Goal: Task Accomplishment & Management: Complete application form

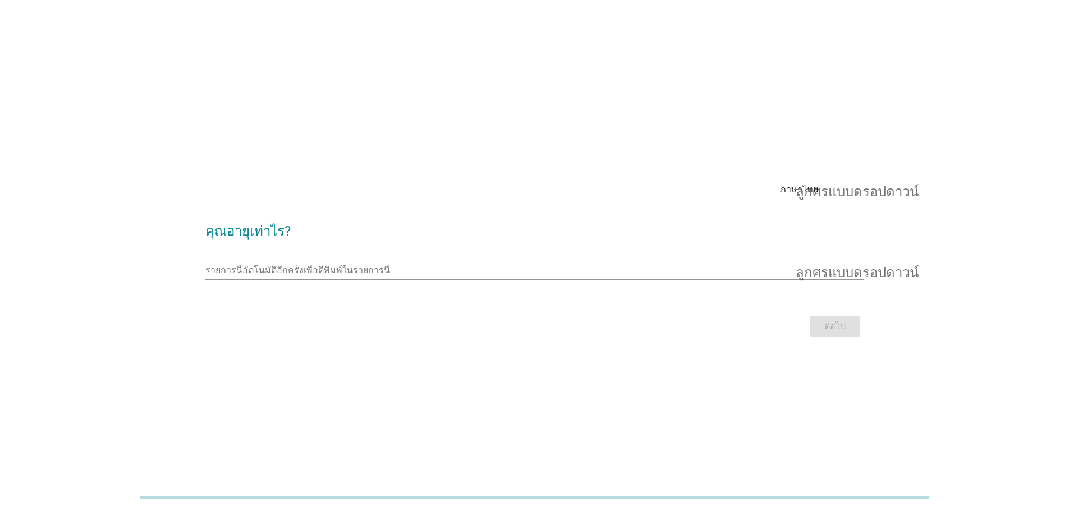
drag, startPoint x: 268, startPoint y: 235, endPoint x: 473, endPoint y: 219, distance: 205.9
click at [268, 235] on font "คุณอายุเท่าไร?" at bounding box center [247, 231] width 85 height 16
click at [832, 192] on font "ลูกศรแบบดรอปดาวน์" at bounding box center [856, 189] width 123 height 13
click at [818, 225] on font "ภาษาไทย" at bounding box center [807, 225] width 38 height 11
click at [834, 274] on input "รายการนี้อัตโนมัติอีกครั้งเพื่อตีพิมพ์ในรายการนี้" at bounding box center [526, 270] width 643 height 18
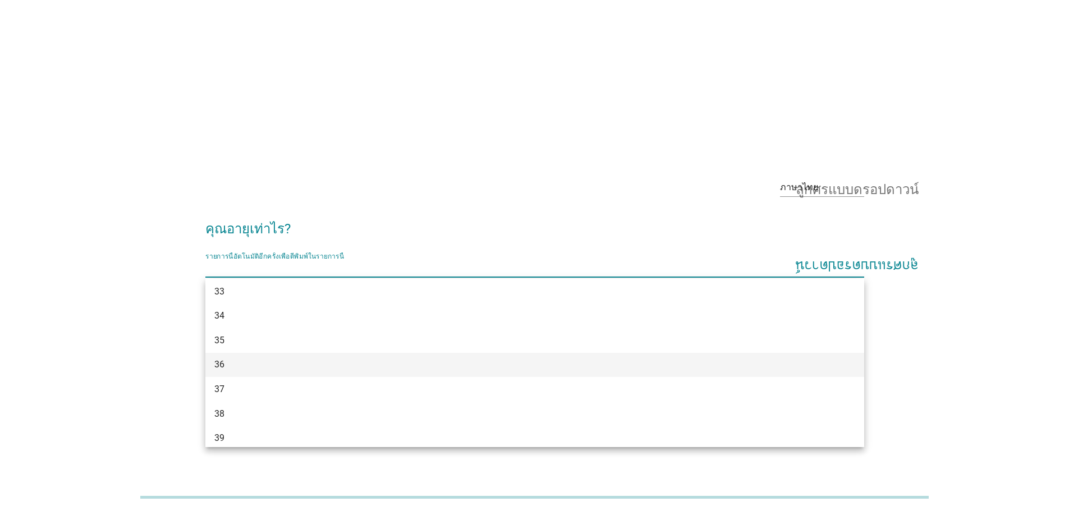
scroll to position [370, 0]
click at [310, 358] on div "36" at bounding box center [534, 365] width 659 height 25
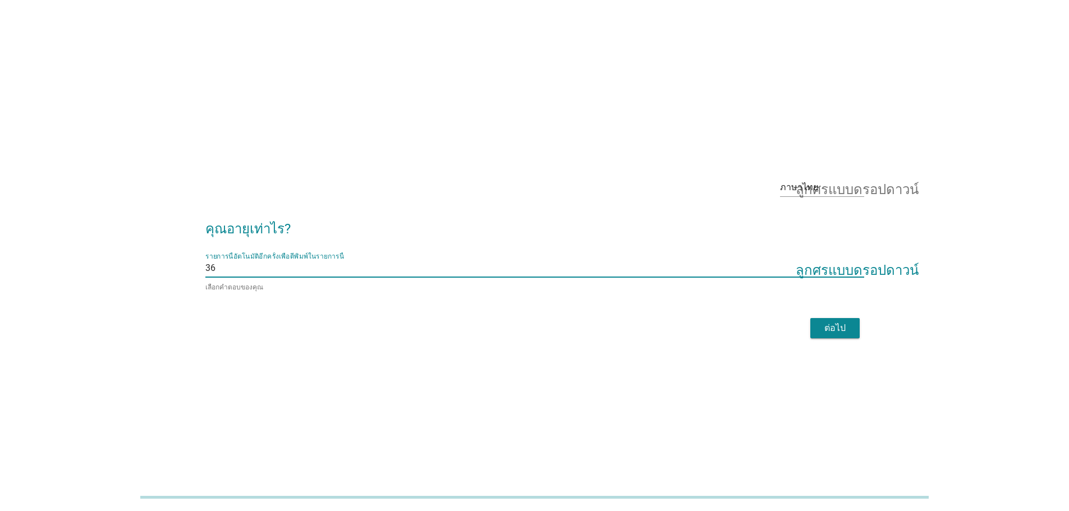
click at [836, 325] on font "ต่อไป" at bounding box center [834, 328] width 21 height 11
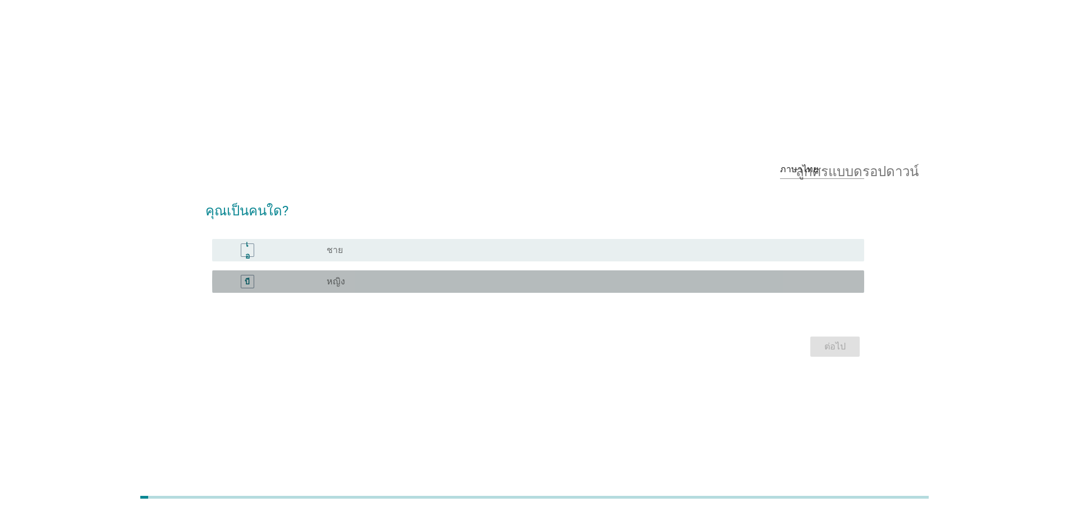
click at [330, 283] on font "หญิง" at bounding box center [335, 281] width 19 height 11
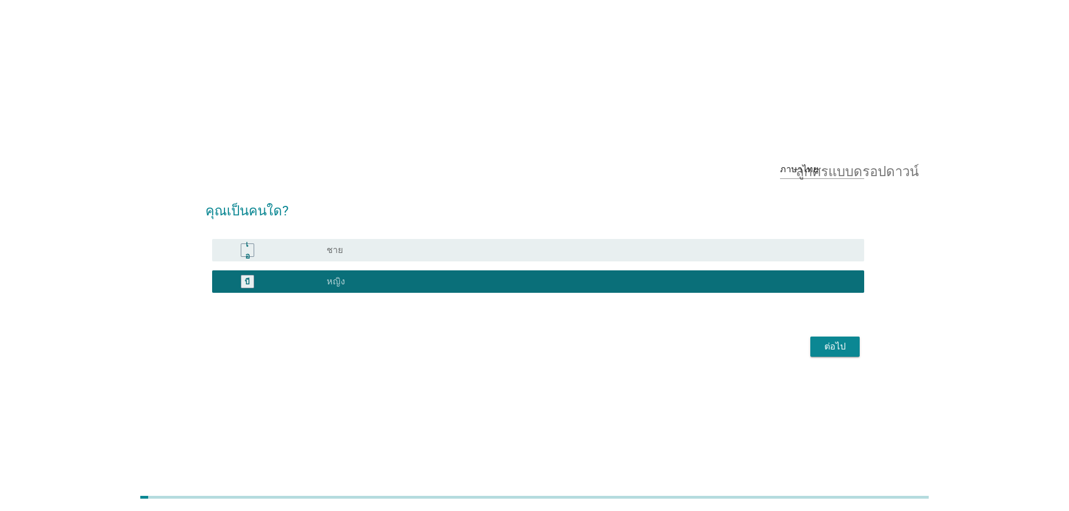
click at [829, 349] on font "ต่อไป" at bounding box center [834, 346] width 21 height 11
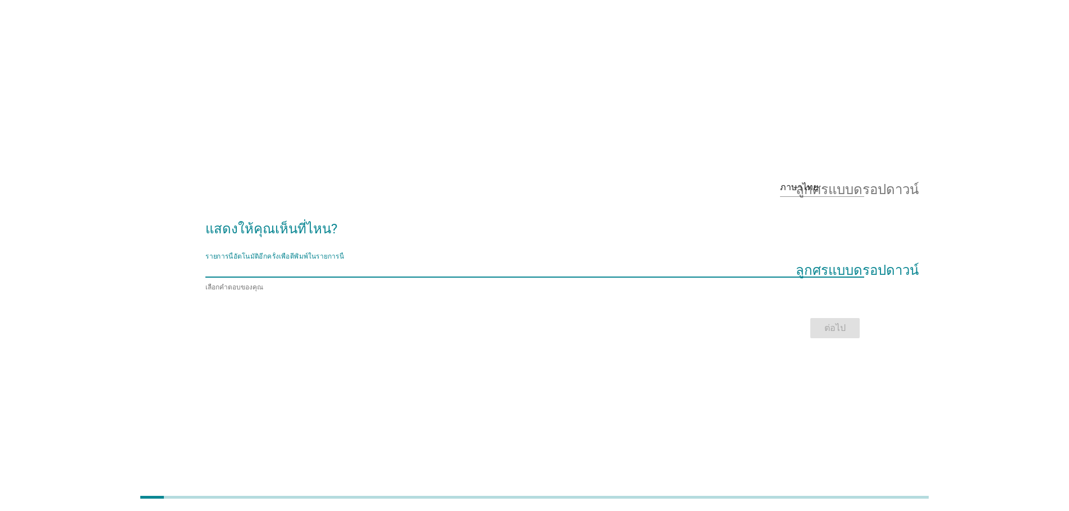
click at [841, 272] on input "รายการนี้อัตโนมัติอีกครั้งเพื่อตีพิมพ์ในรายการนี้" at bounding box center [526, 268] width 643 height 18
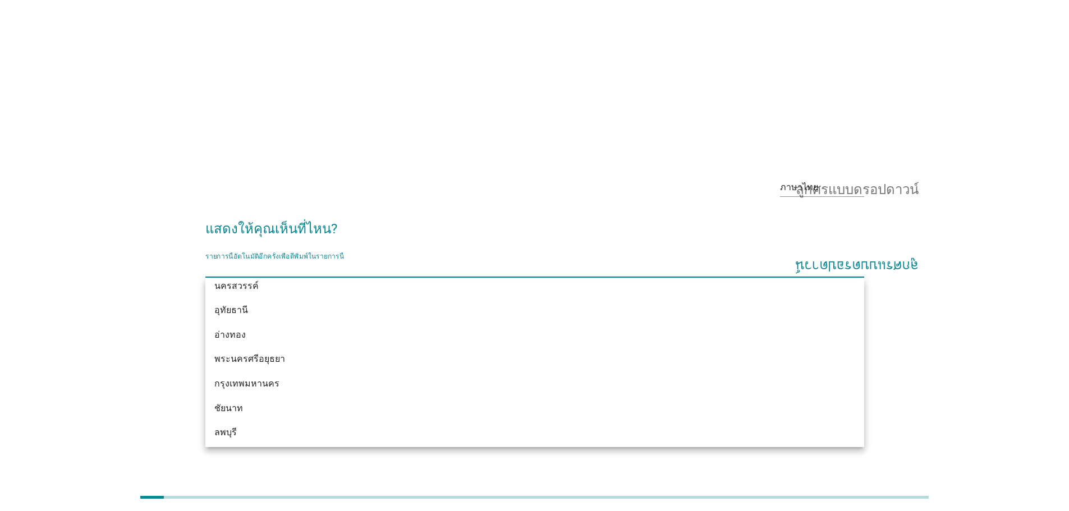
scroll to position [891, 0]
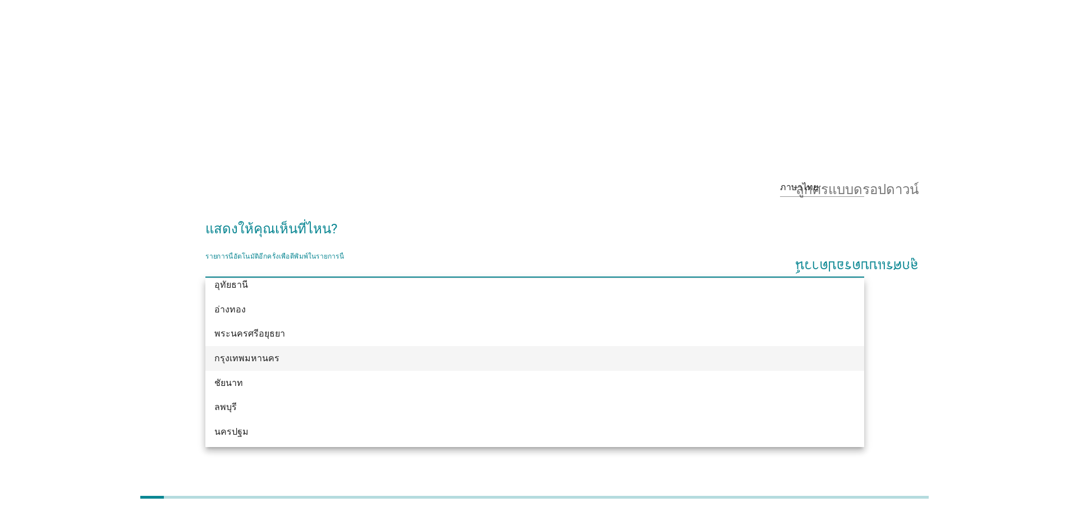
click at [340, 353] on div "กรุงเทพมหานคร" at bounding box center [507, 358] width 587 height 13
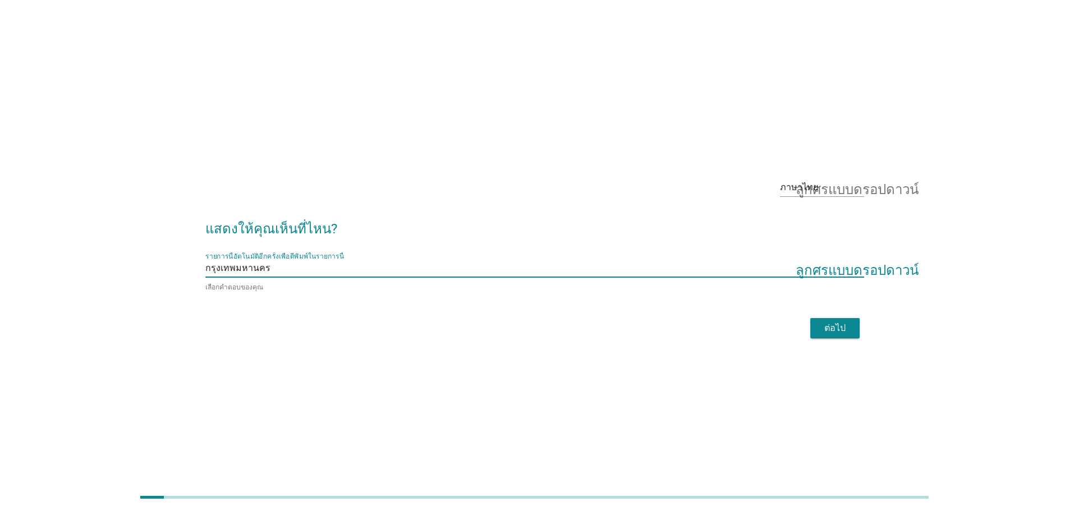
click at [825, 327] on font "ต่อไป" at bounding box center [834, 328] width 21 height 11
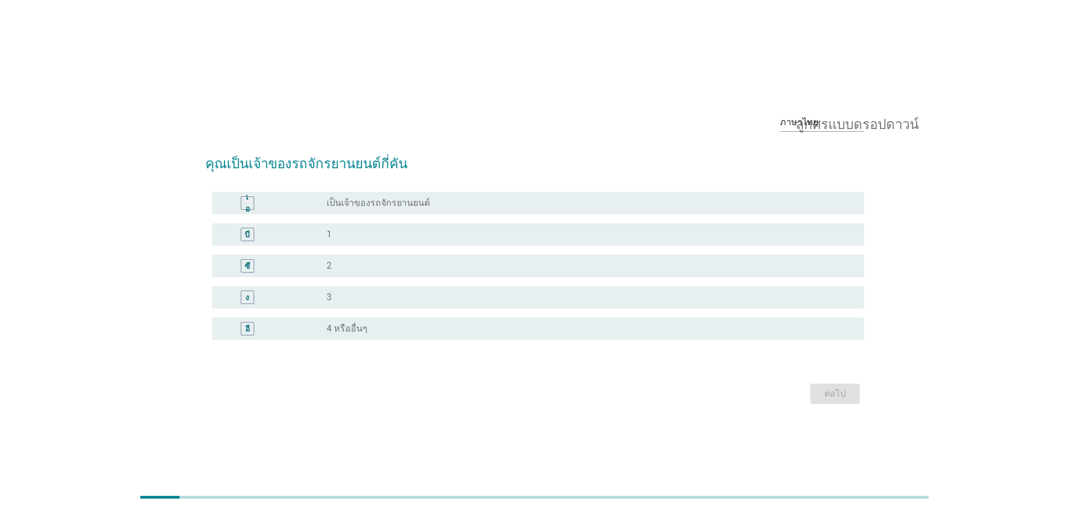
click at [376, 236] on div "ปุ่มวิทยุ[PERSON_NAME]เลือก 1" at bounding box center [585, 234] width 519 height 11
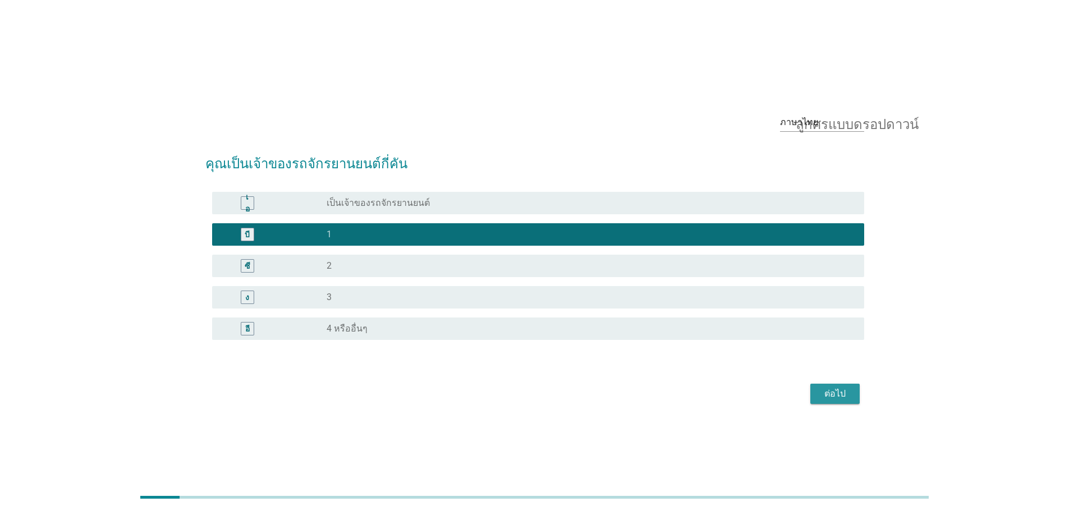
click at [827, 391] on font "ต่อไป" at bounding box center [834, 393] width 21 height 11
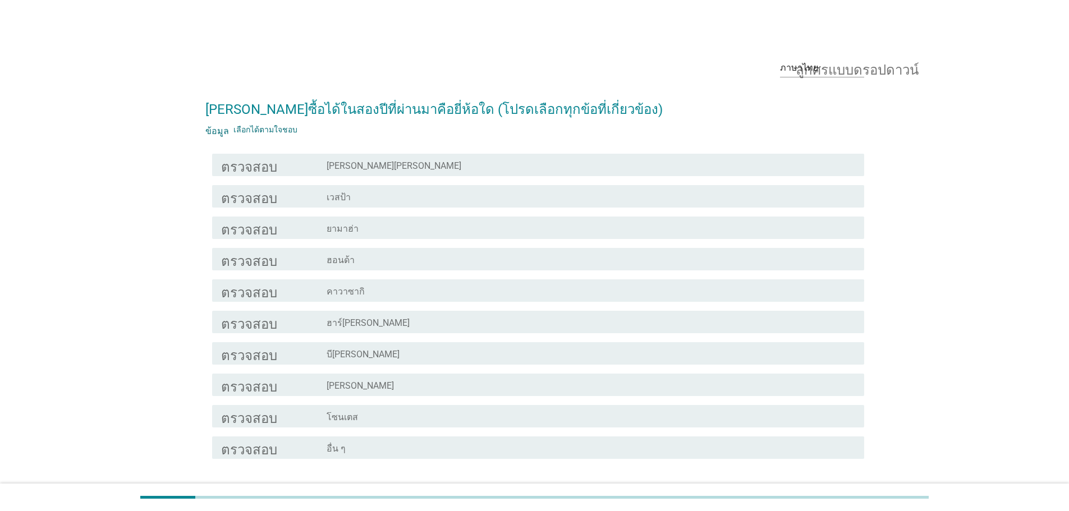
click at [384, 232] on div "โครงร่างกล่องกาเครื่องหมายว่าง ยามาฮ่า" at bounding box center [590, 227] width 528 height 13
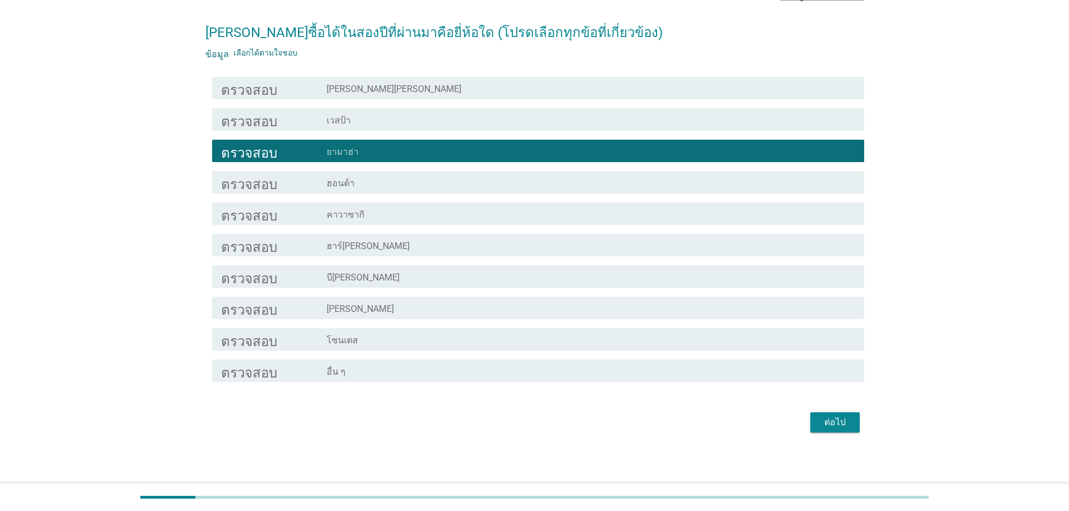
scroll to position [79, 0]
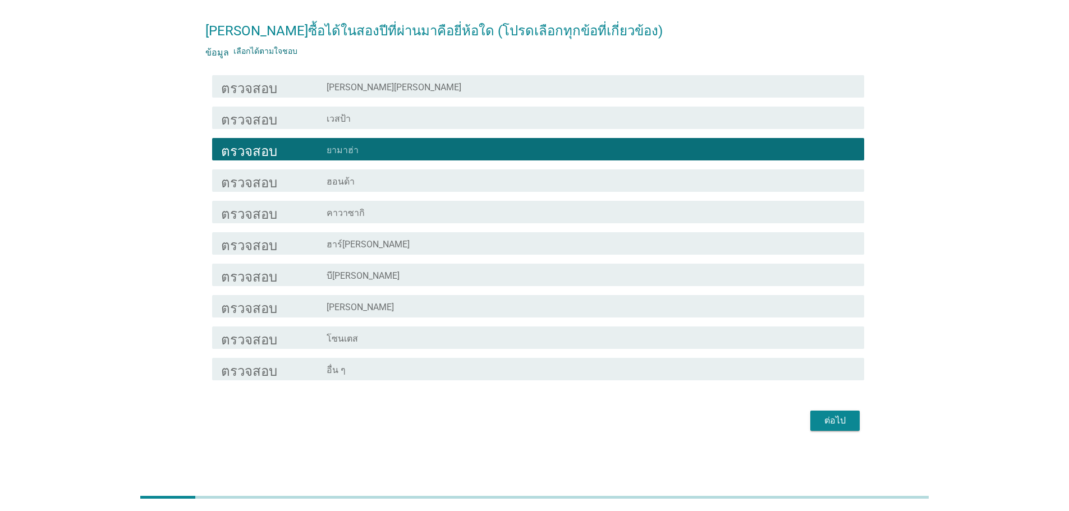
click at [835, 423] on font "ต่อไป" at bounding box center [834, 420] width 21 height 11
